Goal: Information Seeking & Learning: Learn about a topic

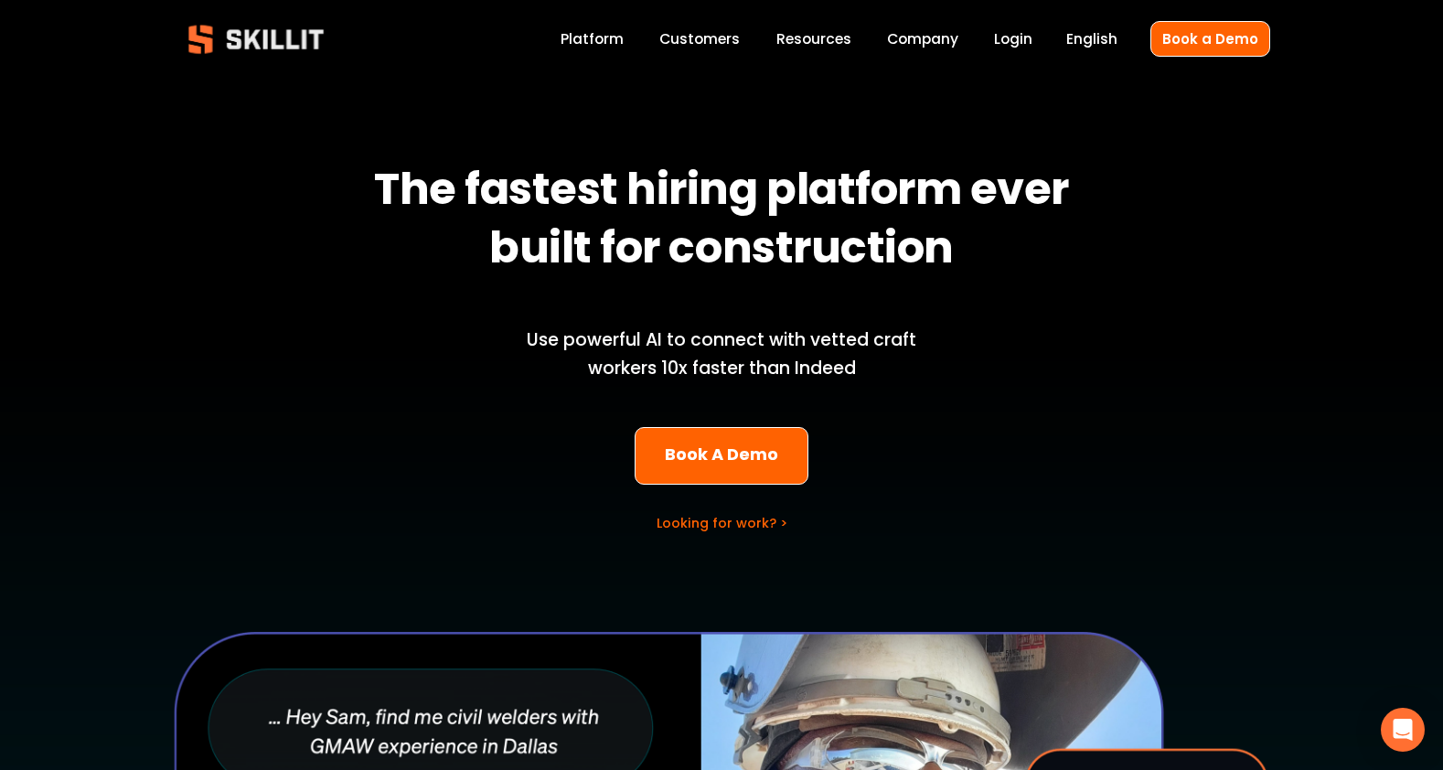
click at [701, 39] on link "Customers" at bounding box center [699, 39] width 80 height 25
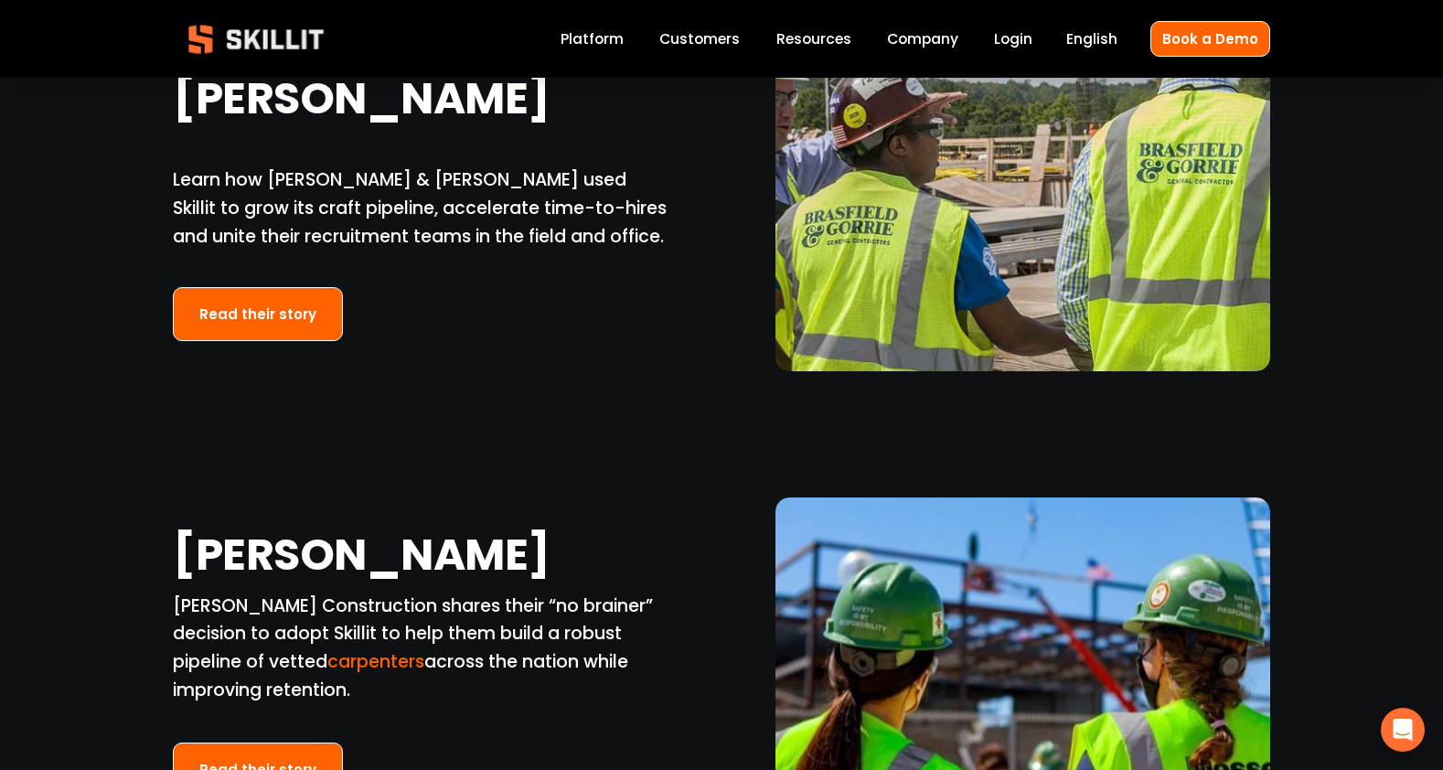
scroll to position [3621, 0]
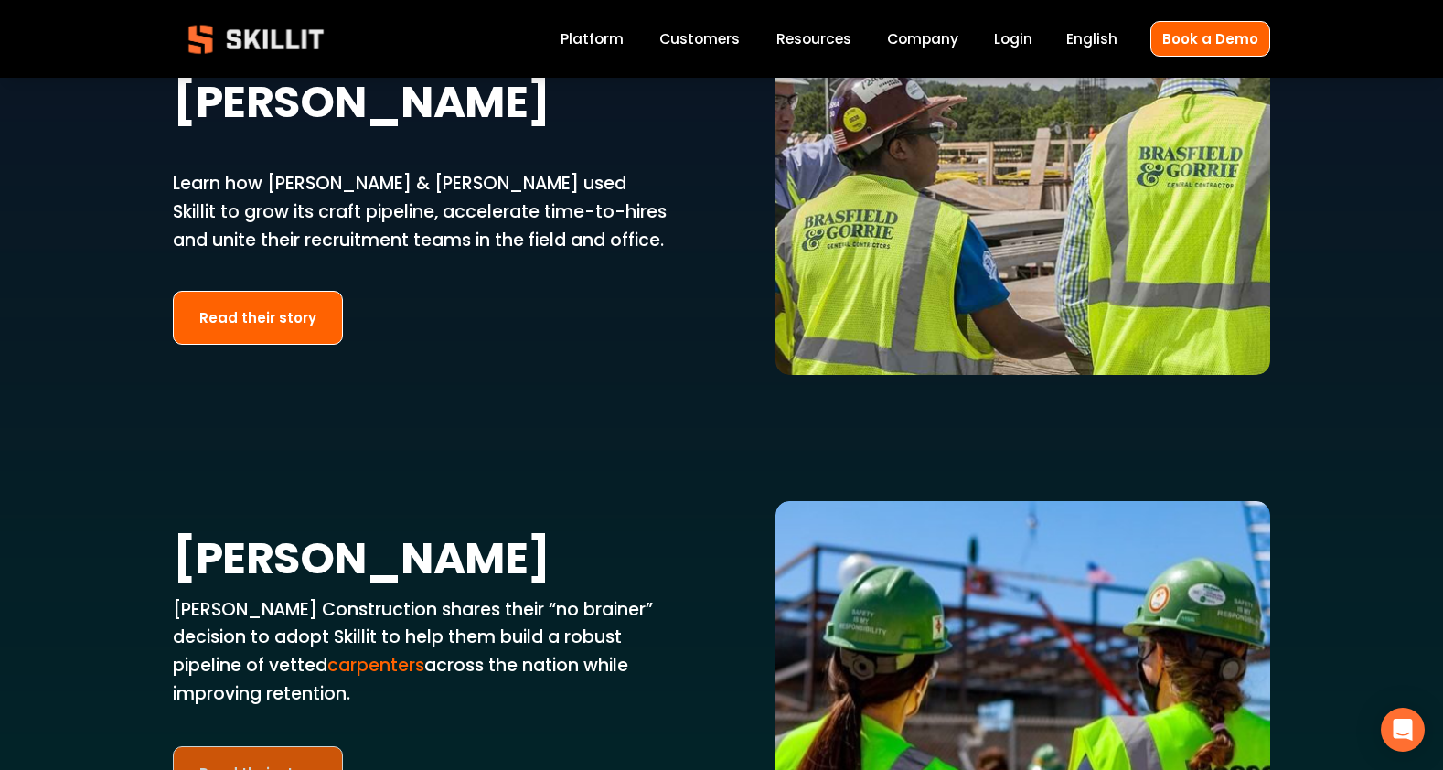
click at [288, 746] on link "Read their story" at bounding box center [258, 773] width 170 height 54
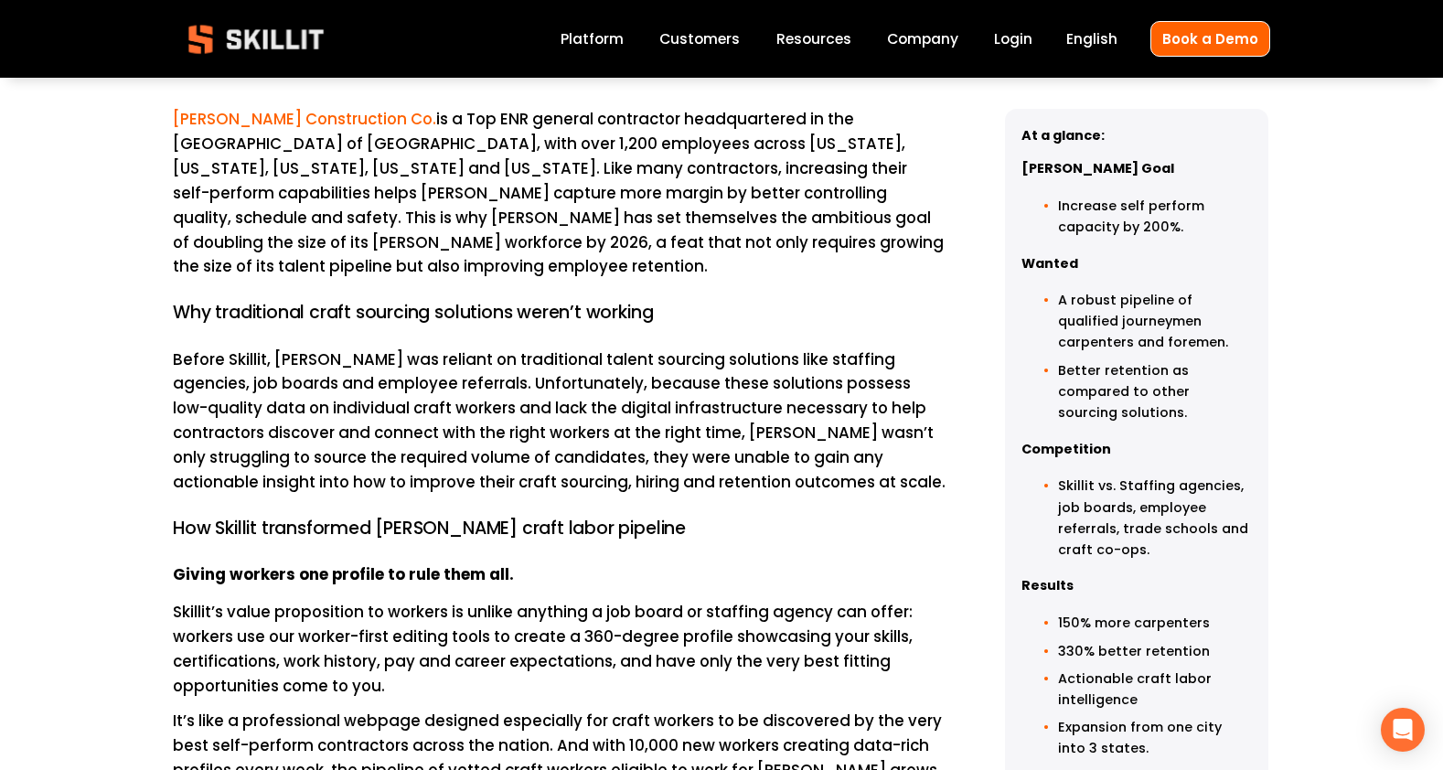
scroll to position [821, 0]
